Goal: Task Accomplishment & Management: Complete application form

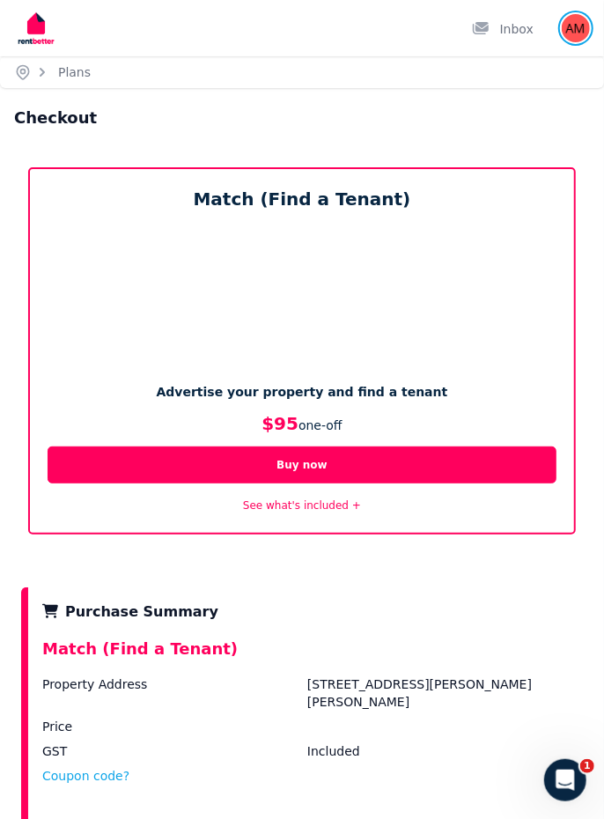
click at [580, 34] on img "button" at bounding box center [576, 28] width 28 height 28
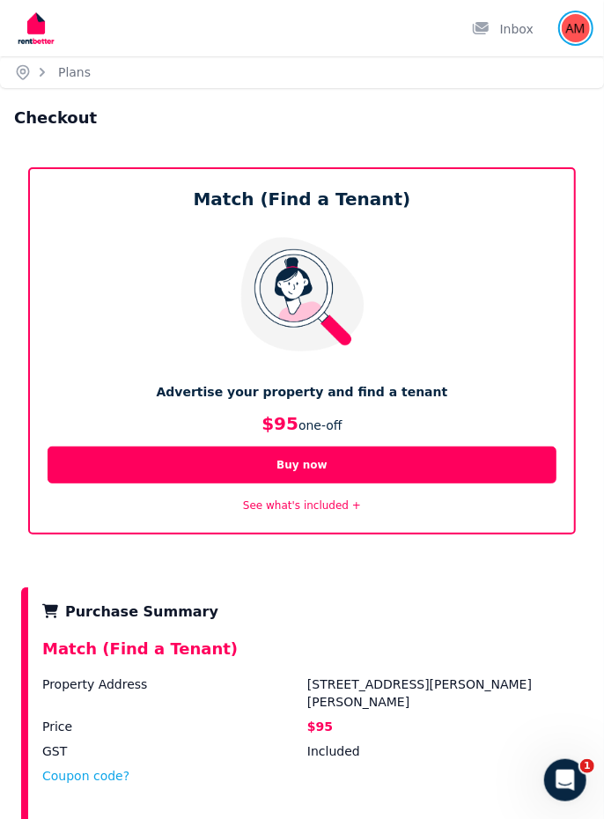
click at [578, 33] on img "button" at bounding box center [576, 28] width 28 height 28
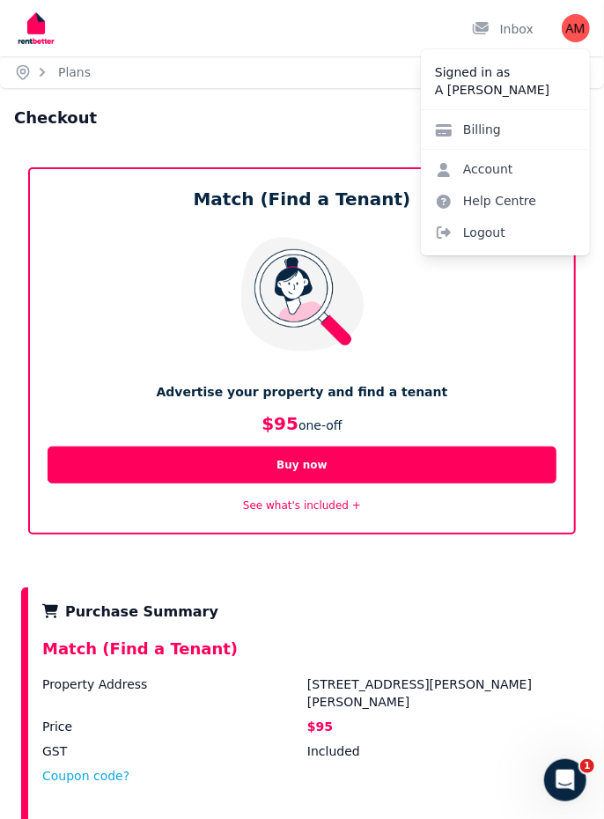
click at [477, 166] on link "Account" at bounding box center [474, 169] width 107 height 32
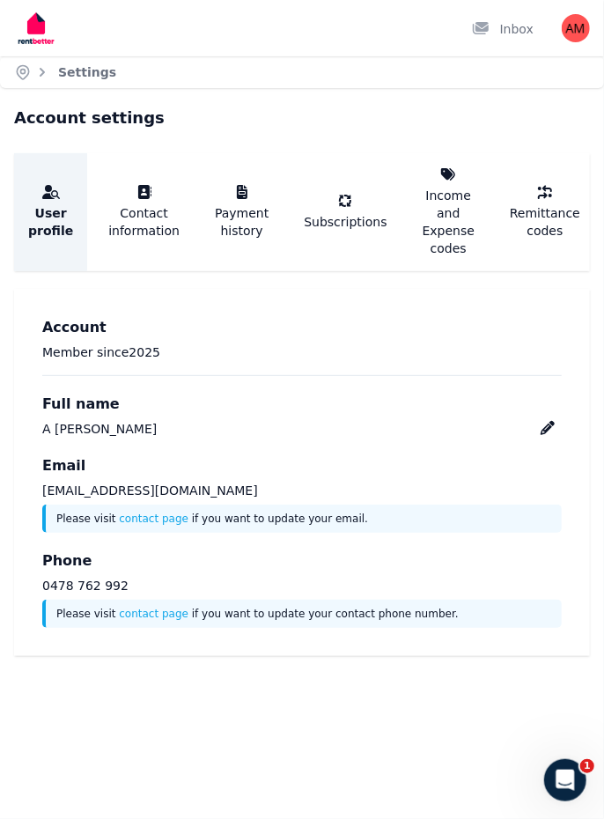
click at [23, 71] on icon "Breadcrumb" at bounding box center [23, 72] width 18 height 18
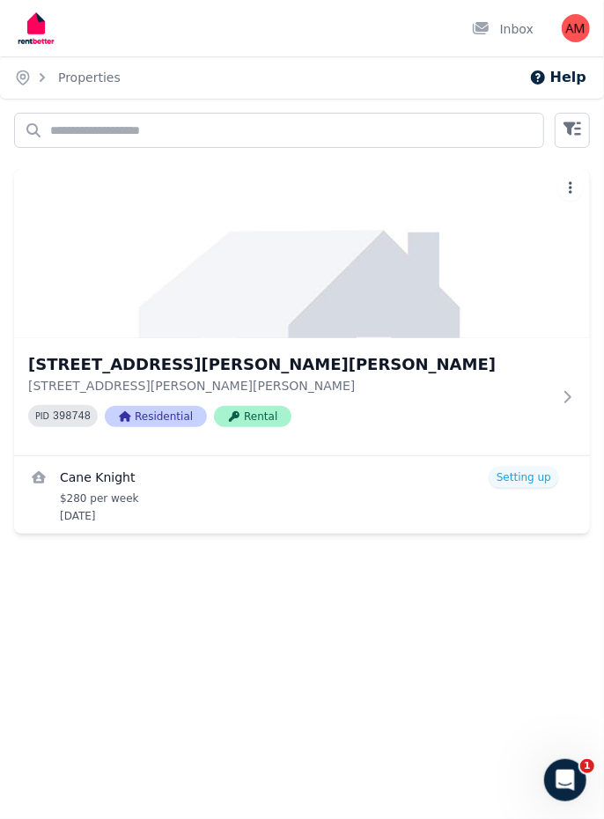
click at [543, 479] on link "View details for Cane Knight" at bounding box center [302, 495] width 576 height 78
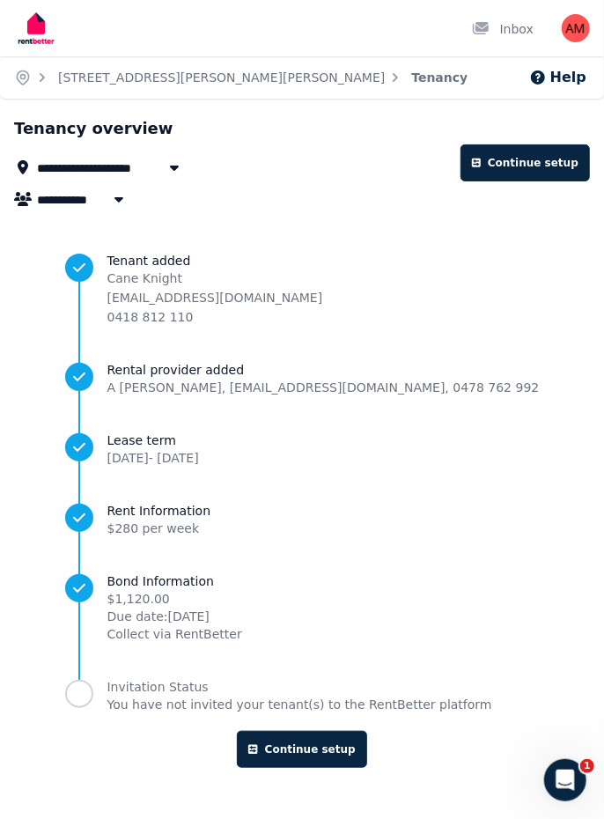
click at [222, 295] on p "caneknight086@gmail.com" at bounding box center [215, 298] width 216 height 18
click at [217, 292] on p "caneknight086@gmail.com" at bounding box center [215, 298] width 216 height 18
click at [227, 279] on p "Cane Knight" at bounding box center [215, 279] width 216 height 18
click at [245, 303] on p "caneknight086@gmail.com" at bounding box center [215, 298] width 216 height 18
click at [326, 754] on link "Continue setup" at bounding box center [302, 749] width 130 height 37
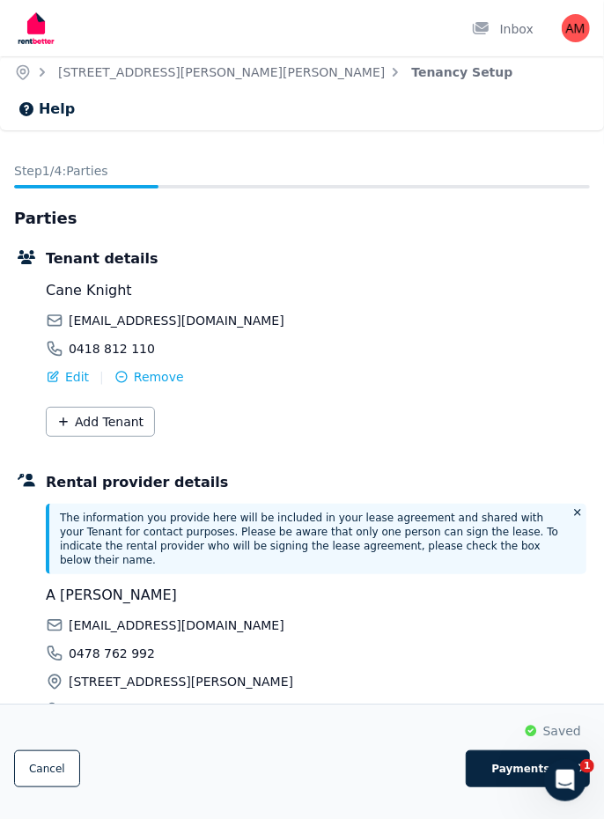
click at [71, 368] on span "Edit" at bounding box center [77, 377] width 24 height 18
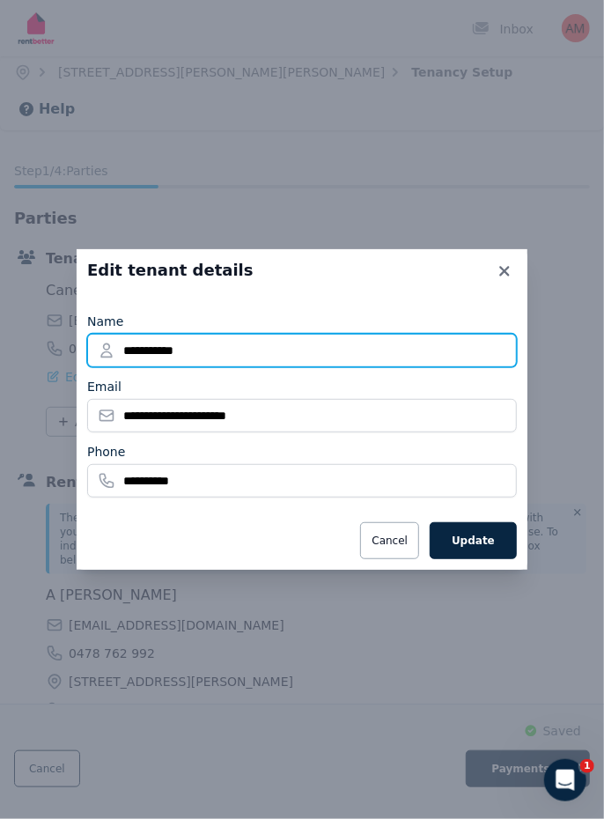
click at [142, 352] on input "**********" at bounding box center [302, 350] width 430 height 33
type input "**********"
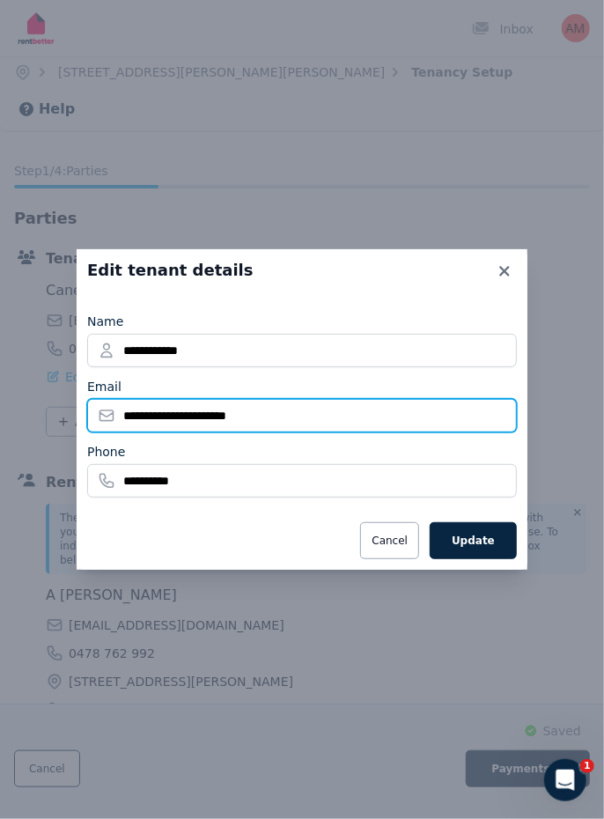
click at [145, 419] on input "**********" at bounding box center [302, 415] width 430 height 33
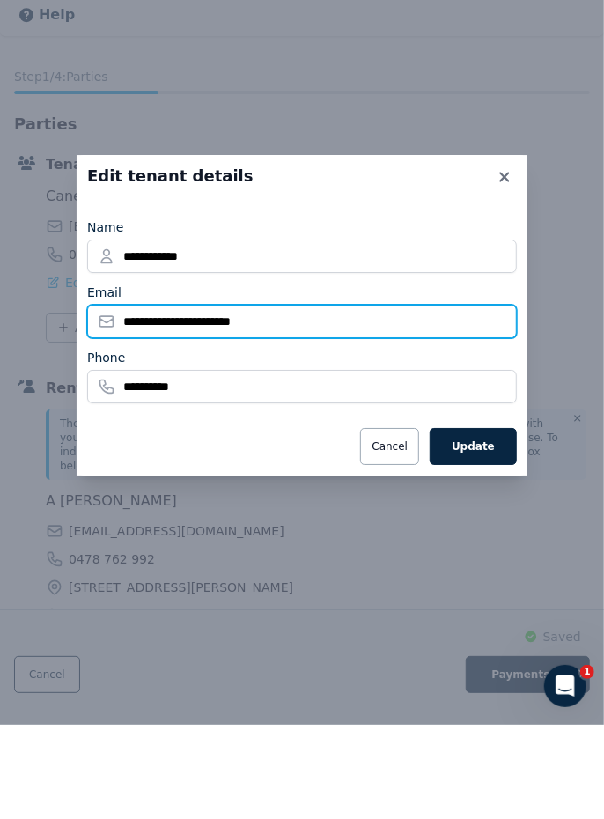
type input "**********"
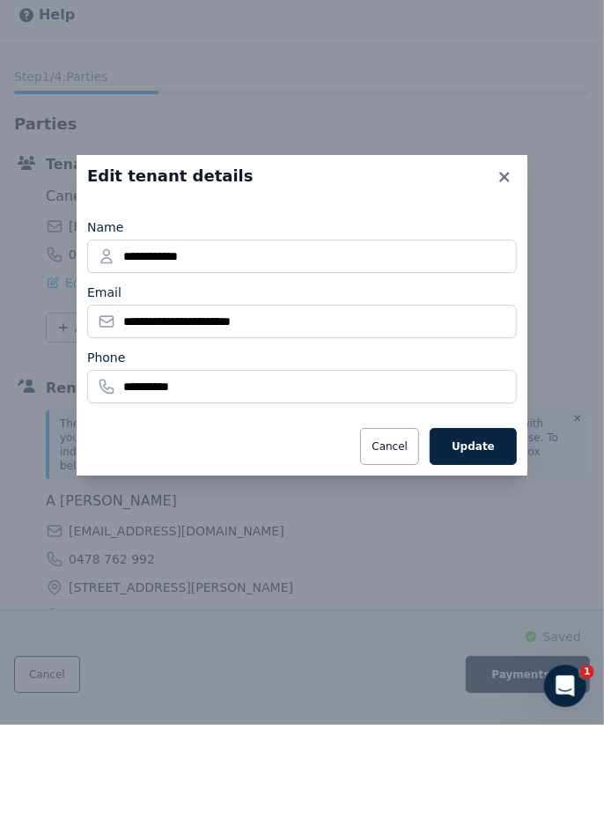
click at [490, 541] on button "Update" at bounding box center [473, 540] width 87 height 37
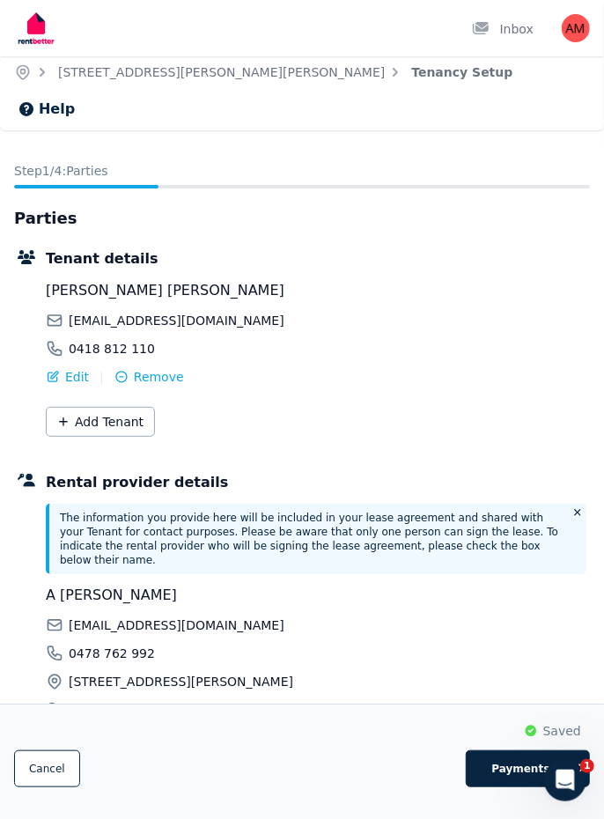
scroll to position [46, 0]
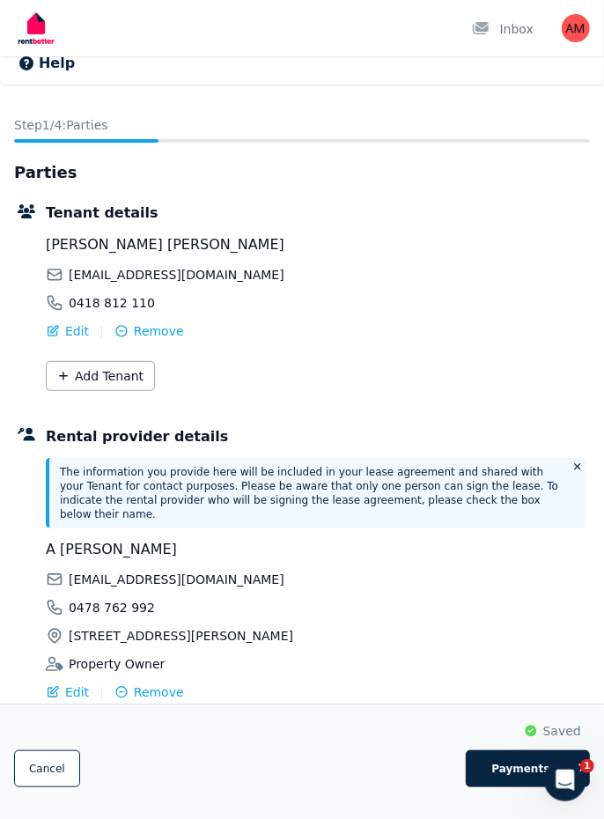
click at [514, 776] on span "Payments" at bounding box center [521, 769] width 99 height 14
select select "**********"
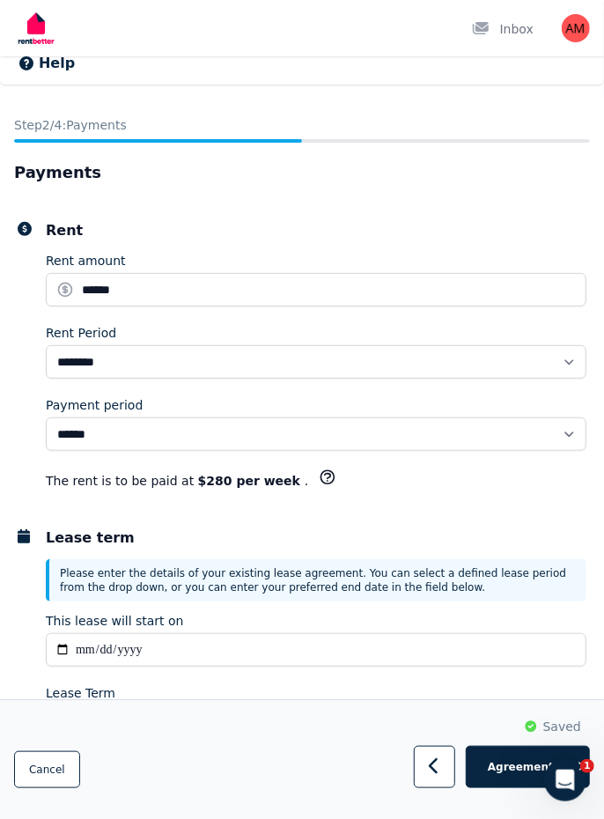
scroll to position [0, 0]
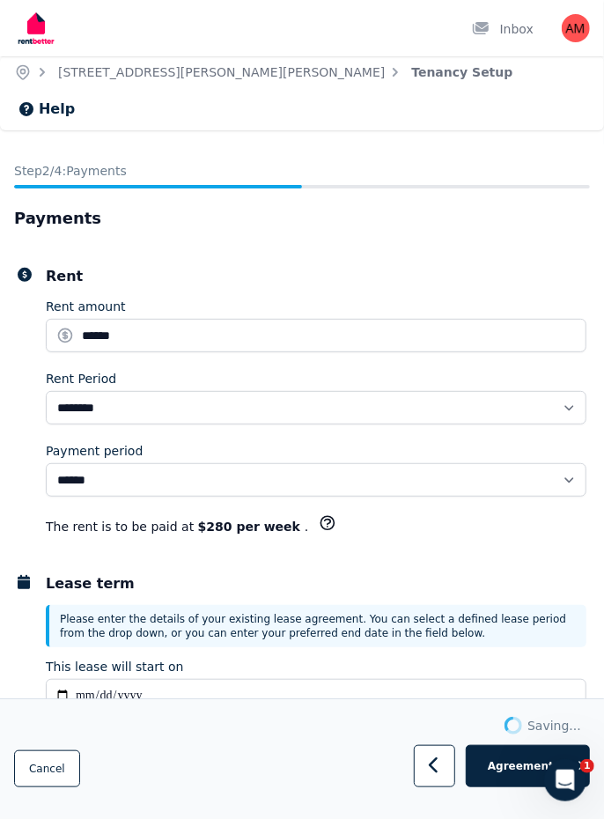
select select "**********"
click at [512, 773] on span "Agreement" at bounding box center [521, 766] width 99 height 14
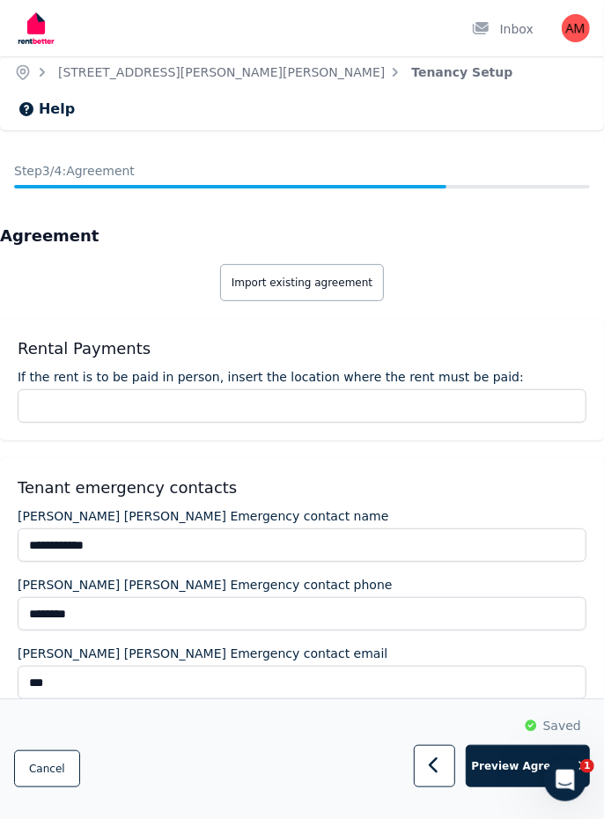
click at [513, 773] on span "Preview Agreement" at bounding box center [521, 766] width 99 height 14
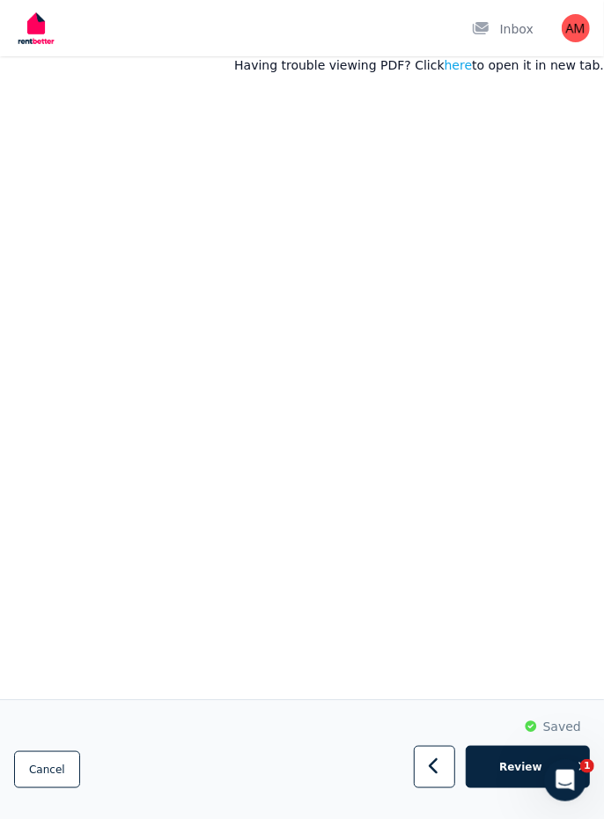
scroll to position [187, 0]
click at [515, 773] on span "Review" at bounding box center [521, 766] width 99 height 14
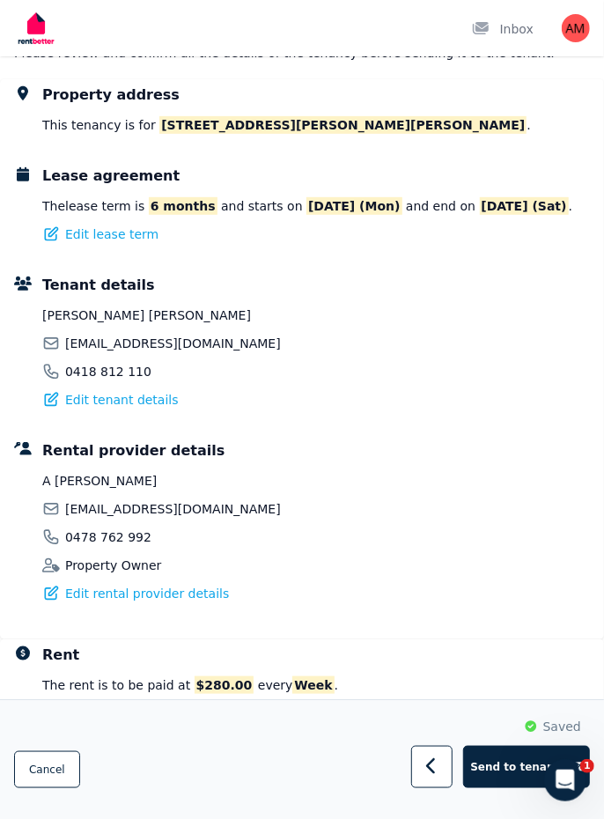
scroll to position [0, 0]
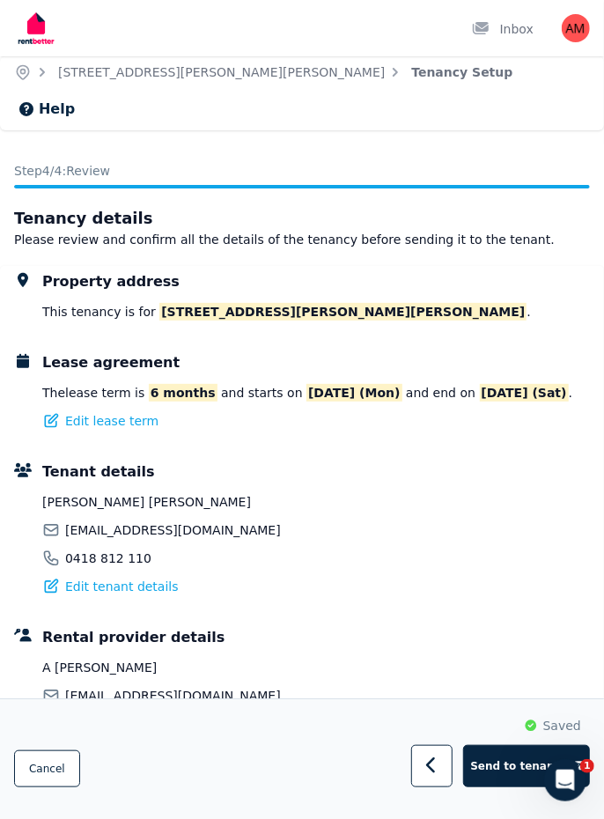
click at [506, 773] on span "Send to tenants" at bounding box center [519, 766] width 99 height 14
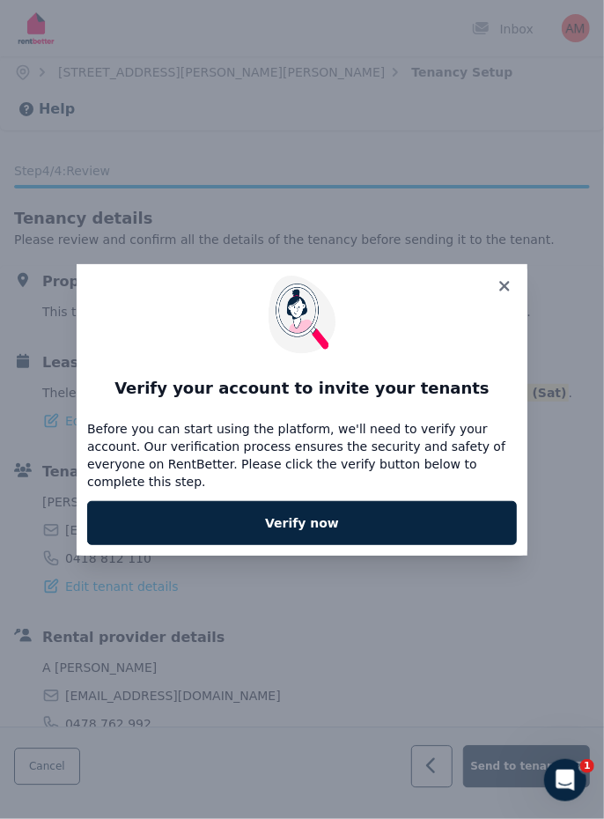
click at [403, 545] on link "Verify now" at bounding box center [302, 523] width 430 height 44
click at [506, 294] on icon at bounding box center [505, 286] width 18 height 16
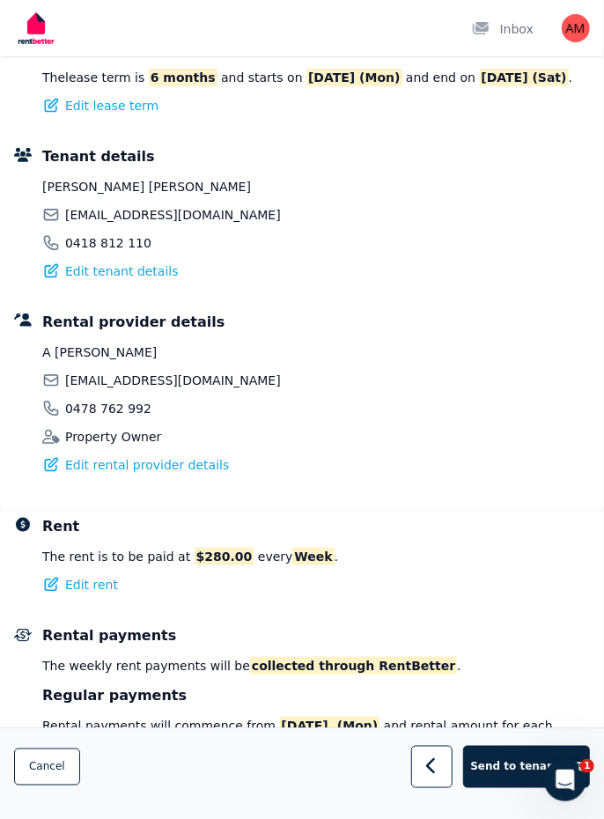
scroll to position [316, 0]
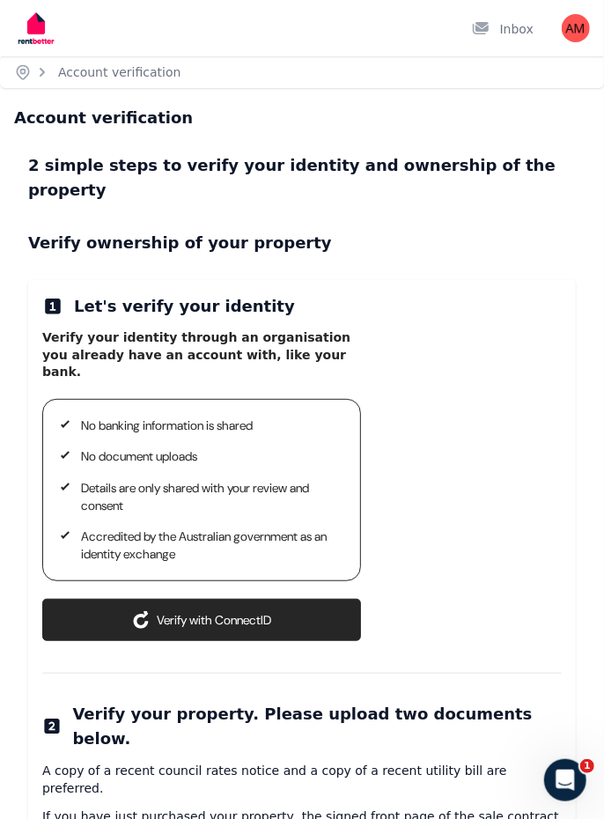
click at [273, 599] on button "Verify with ConnectID" at bounding box center [201, 620] width 319 height 42
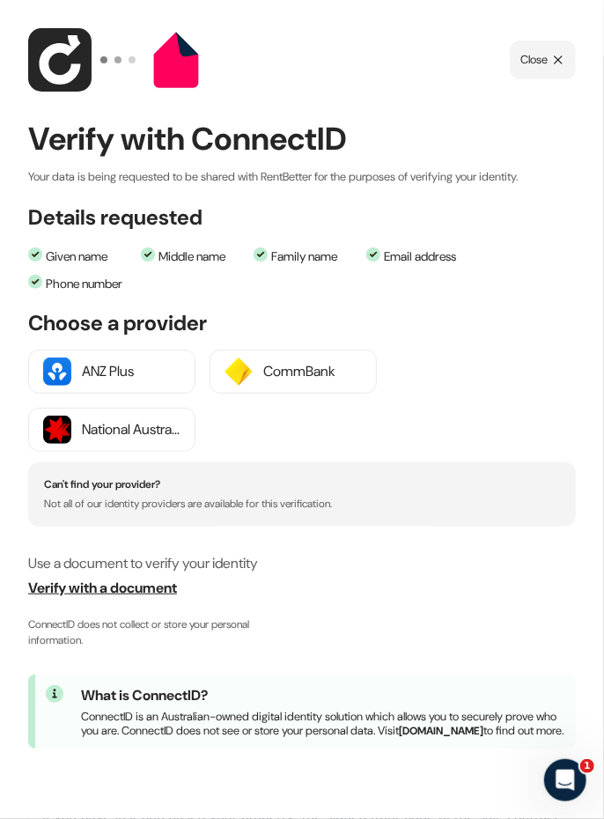
click at [233, 499] on p "Not all of our identity providers are available for this verification." at bounding box center [302, 504] width 516 height 12
click at [146, 593] on span "Verify with a document" at bounding box center [302, 588] width 548 height 21
